Goal: Task Accomplishment & Management: Manage account settings

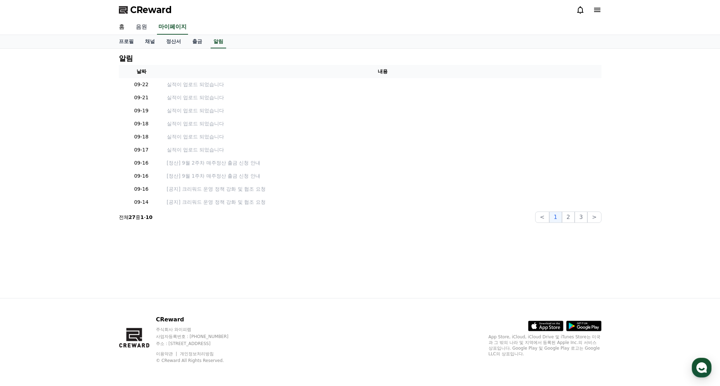
click at [140, 27] on link "음원" at bounding box center [141, 27] width 23 height 15
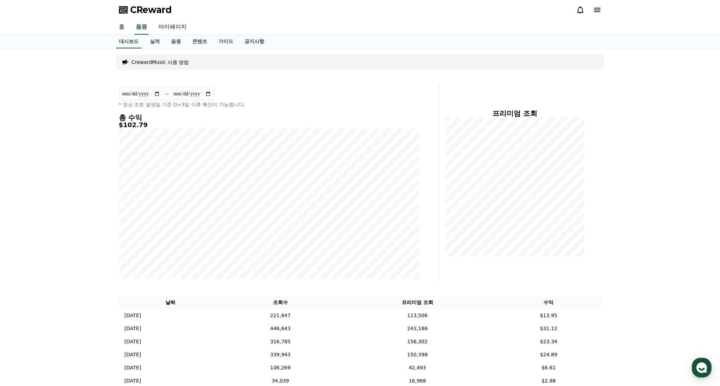
click at [121, 27] on link "홈" at bounding box center [121, 27] width 17 height 15
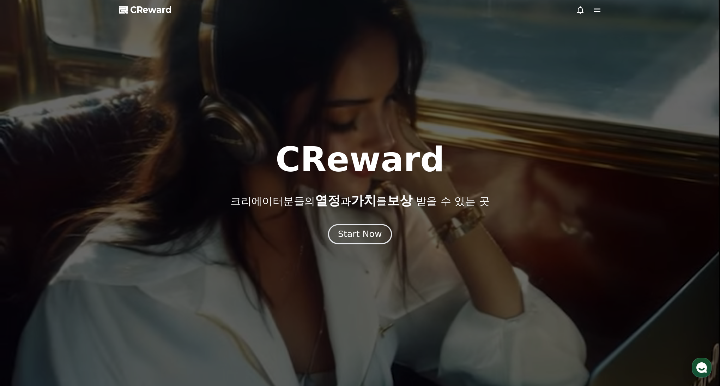
click at [367, 234] on div "Start Now" at bounding box center [360, 234] width 44 height 12
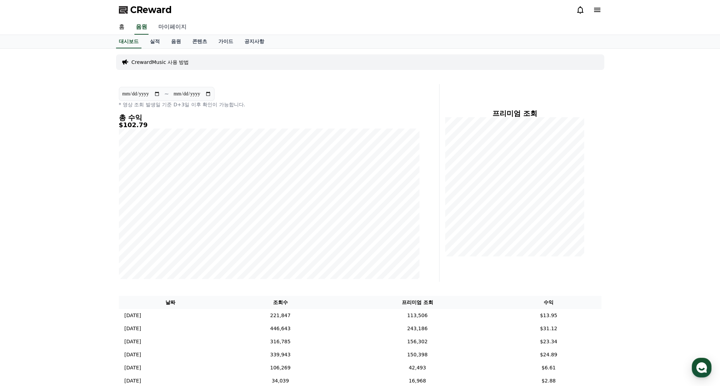
click at [168, 26] on link "마이페이지" at bounding box center [173, 27] width 40 height 15
select select "**********"
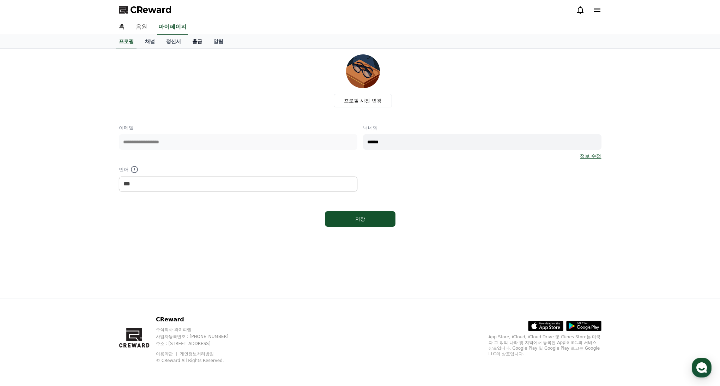
click at [189, 44] on link "출금" at bounding box center [197, 41] width 21 height 13
